Goal: Information Seeking & Learning: Check status

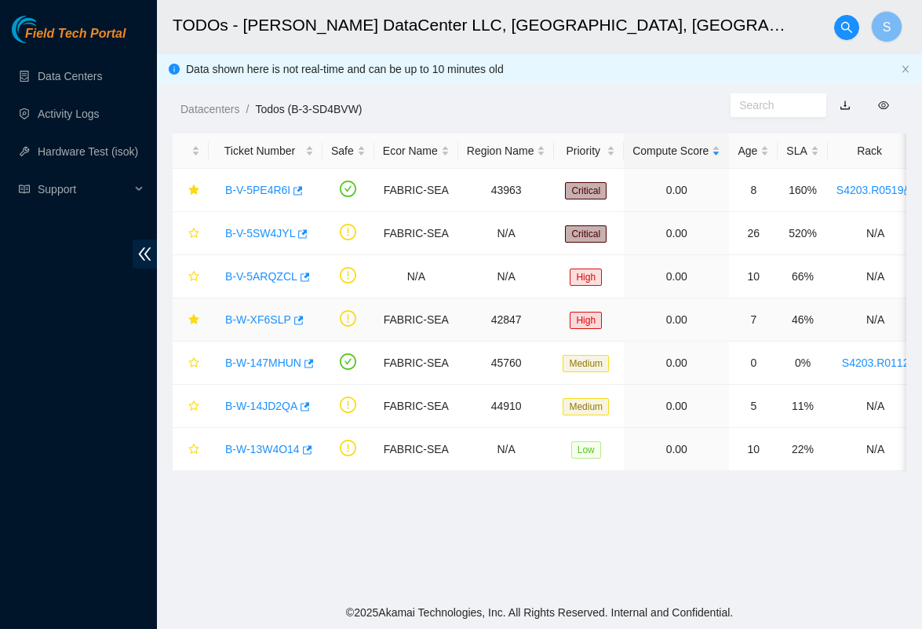
click at [248, 320] on link "B-W-XF6SLP" at bounding box center [258, 319] width 66 height 13
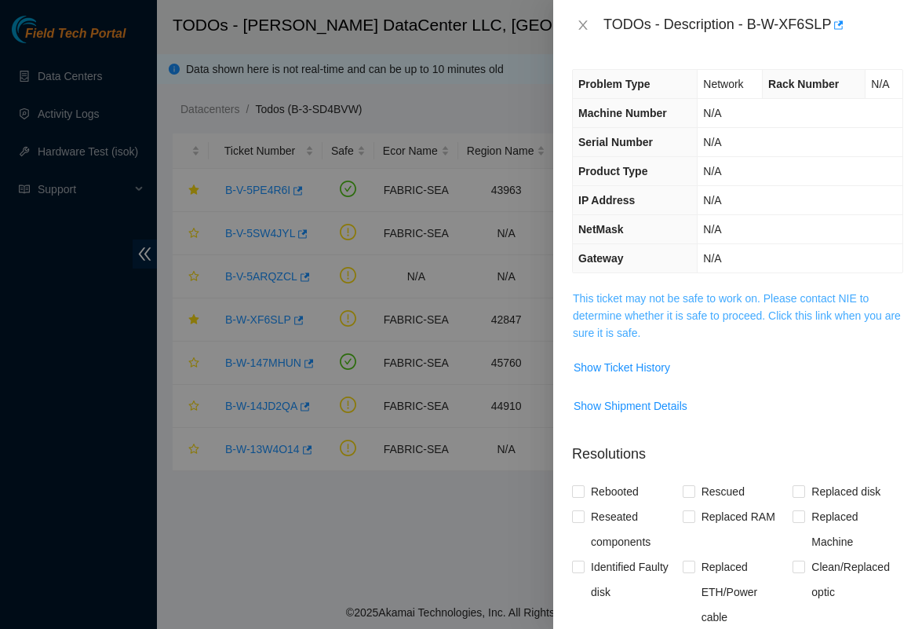
click at [707, 295] on link "This ticket may not be safe to work on. Please contact NIE to determine whether…" at bounding box center [737, 315] width 328 height 47
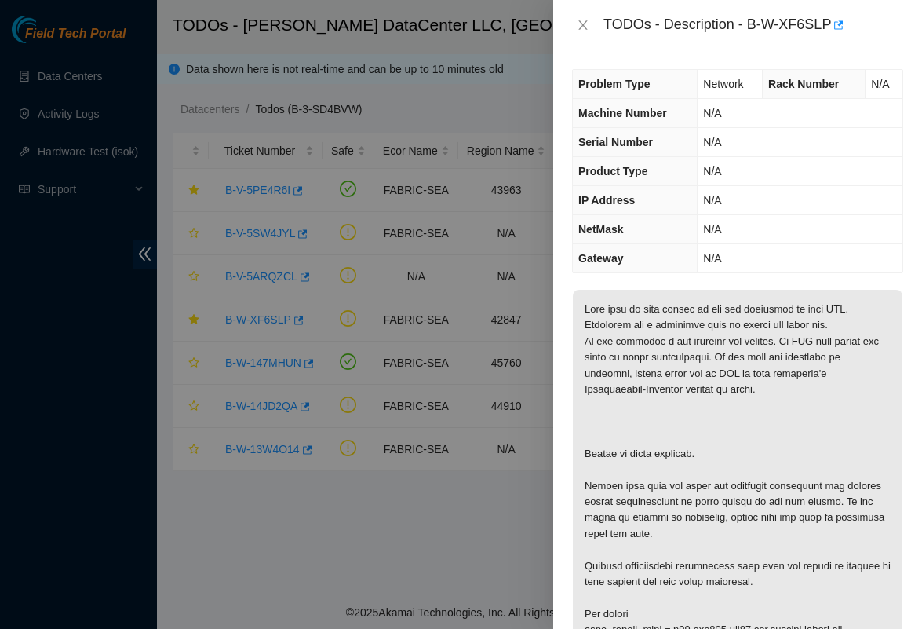
scroll to position [47, 0]
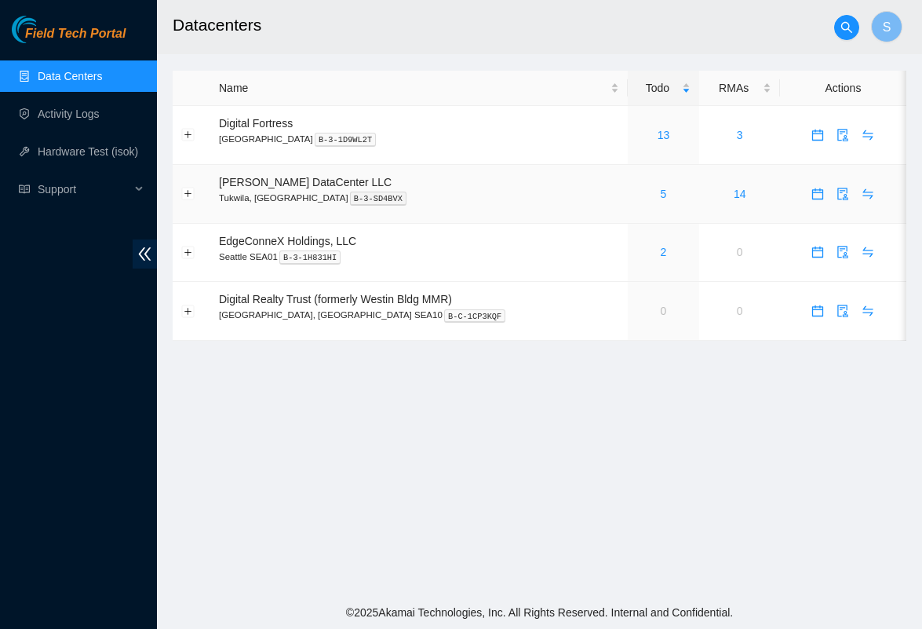
click at [645, 189] on div "5" at bounding box center [664, 193] width 55 height 17
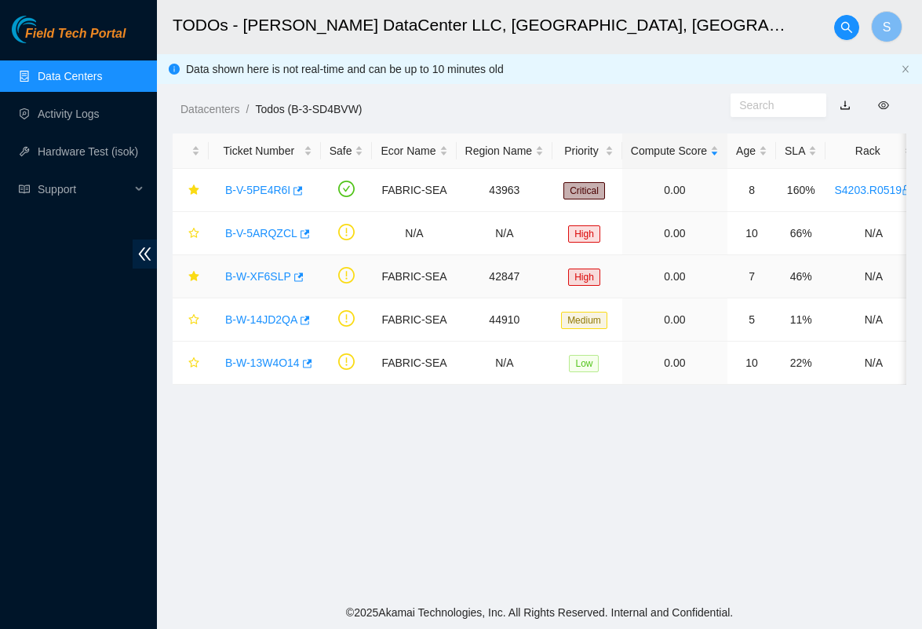
click at [272, 278] on link "B-W-XF6SLP" at bounding box center [258, 276] width 66 height 13
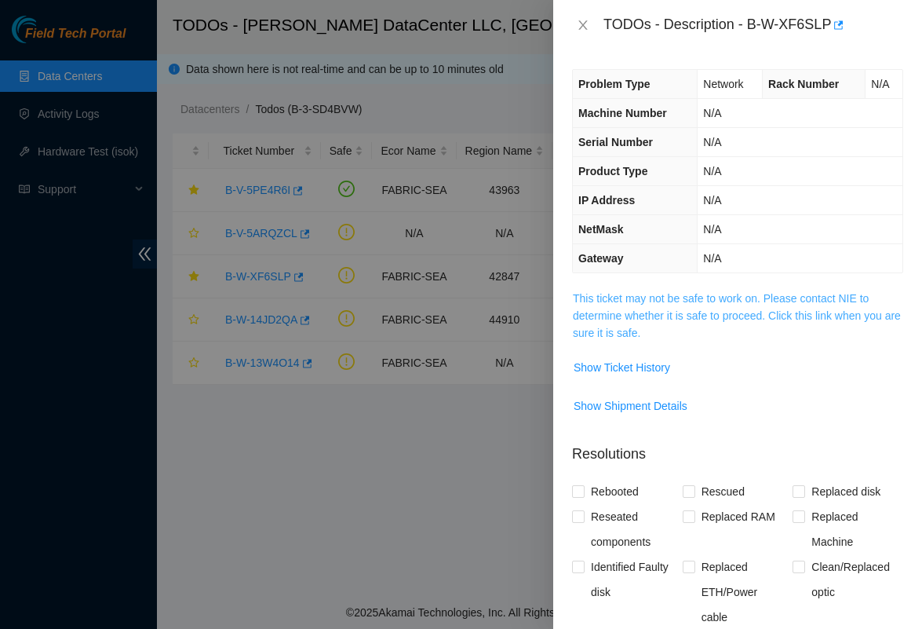
click at [654, 313] on link "This ticket may not be safe to work on. Please contact NIE to determine whether…" at bounding box center [737, 315] width 328 height 47
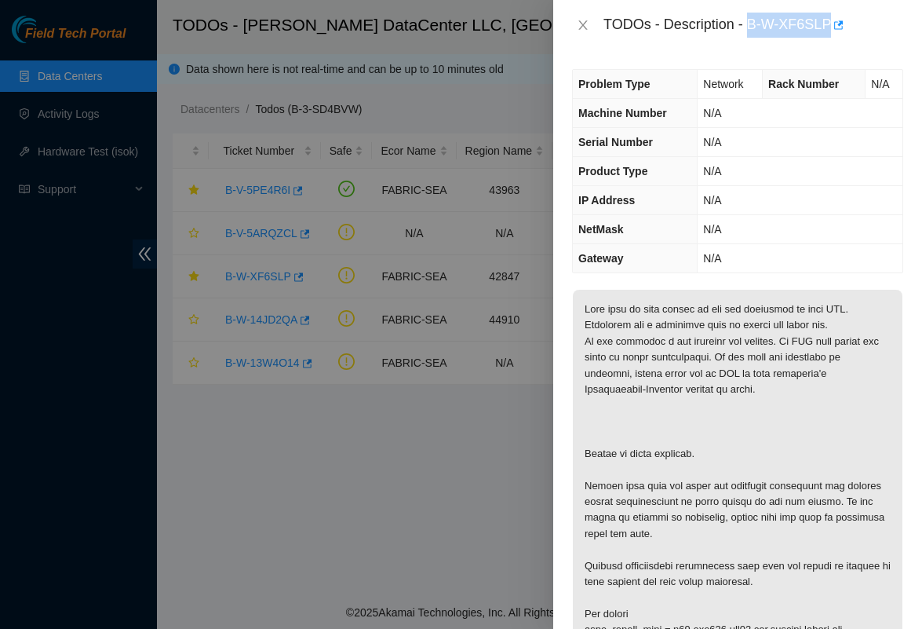
drag, startPoint x: 753, startPoint y: 24, endPoint x: 833, endPoint y: 37, distance: 81.2
click at [833, 37] on div "TODOs - Description - B-W-XF6SLP" at bounding box center [754, 25] width 300 height 25
copy div "B-W-XF6SLP"
